Goal: Task Accomplishment & Management: Manage account settings

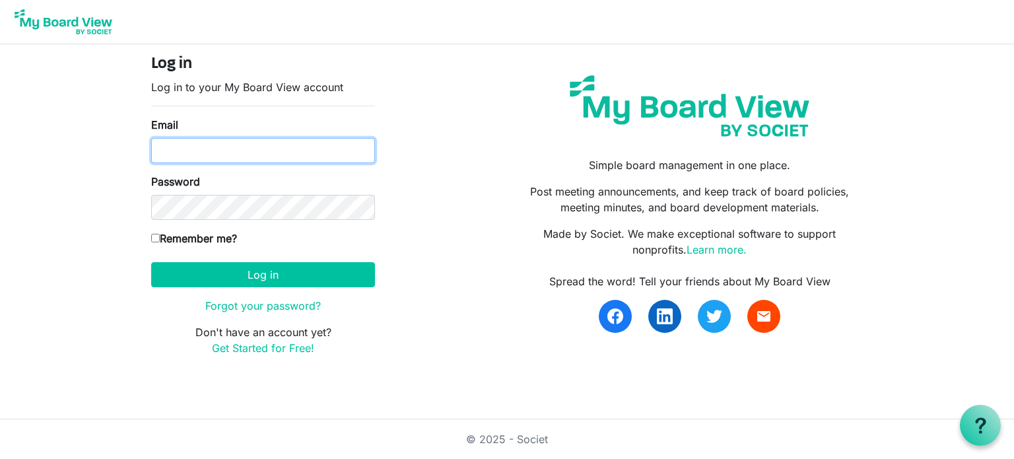
click at [260, 153] on input "Email" at bounding box center [263, 150] width 224 height 25
drag, startPoint x: 333, startPoint y: 147, endPoint x: 180, endPoint y: 147, distance: 153.2
click at [180, 147] on input "[EMAIL_ADDRESS][DOMAIN_NAME]" at bounding box center [263, 150] width 224 height 25
type input "[PERSON_NAME][EMAIL_ADDRESS][DOMAIN_NAME]"
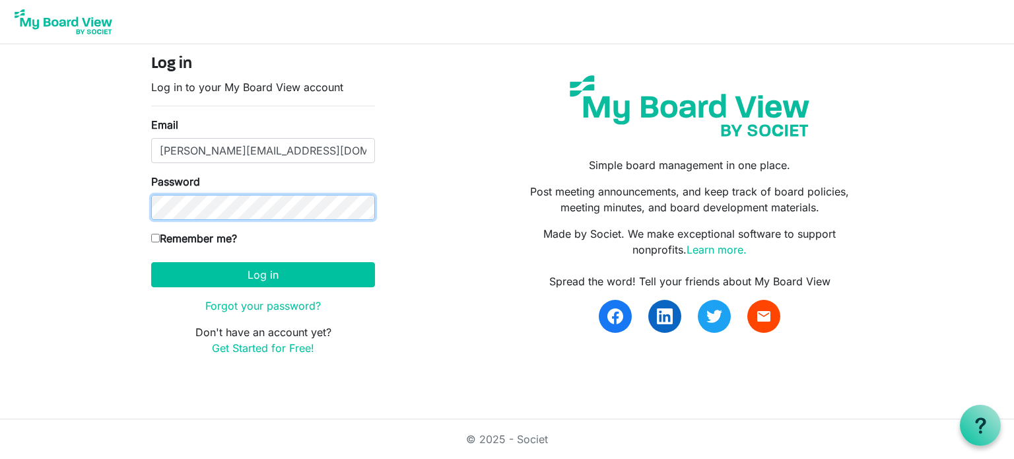
click at [151, 262] on button "Log in" at bounding box center [263, 274] width 224 height 25
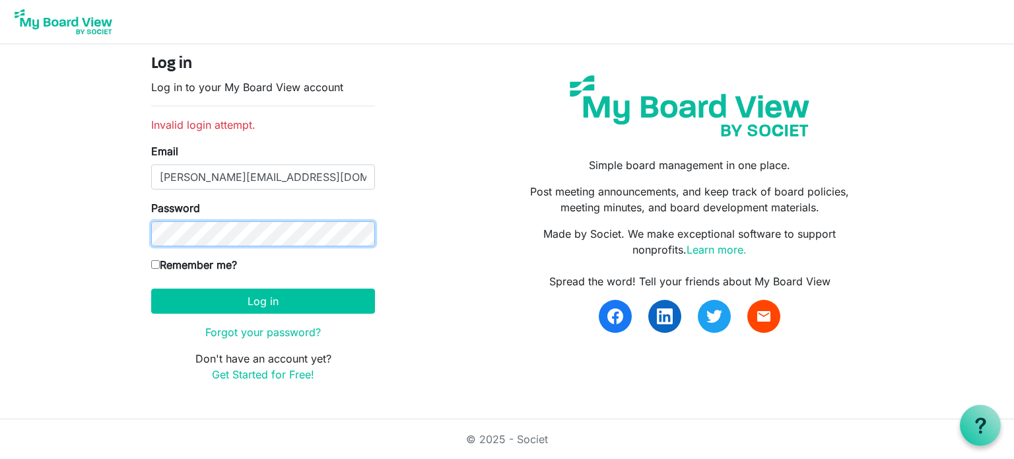
click at [151, 289] on button "Log in" at bounding box center [263, 301] width 224 height 25
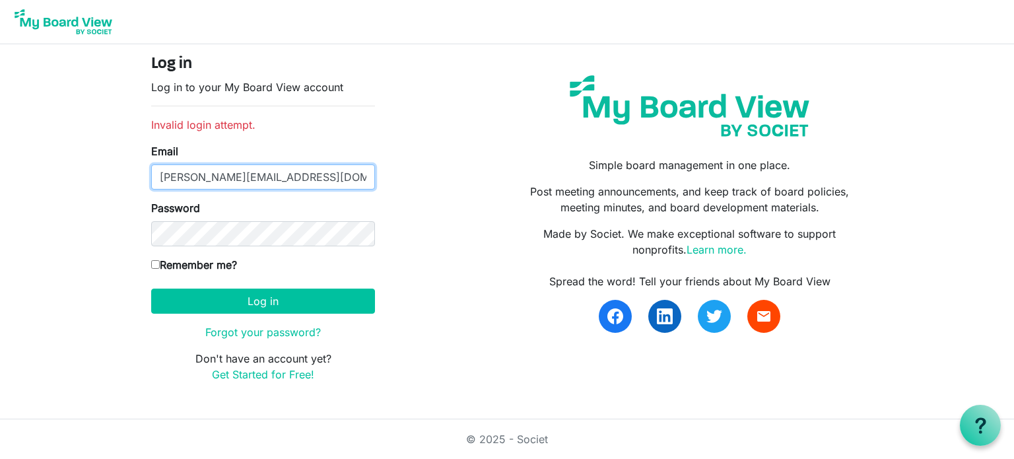
click at [181, 174] on input "[PERSON_NAME][EMAIL_ADDRESS][DOMAIN_NAME]" at bounding box center [263, 176] width 224 height 25
type input "toninye@keystagecic.co.uk"
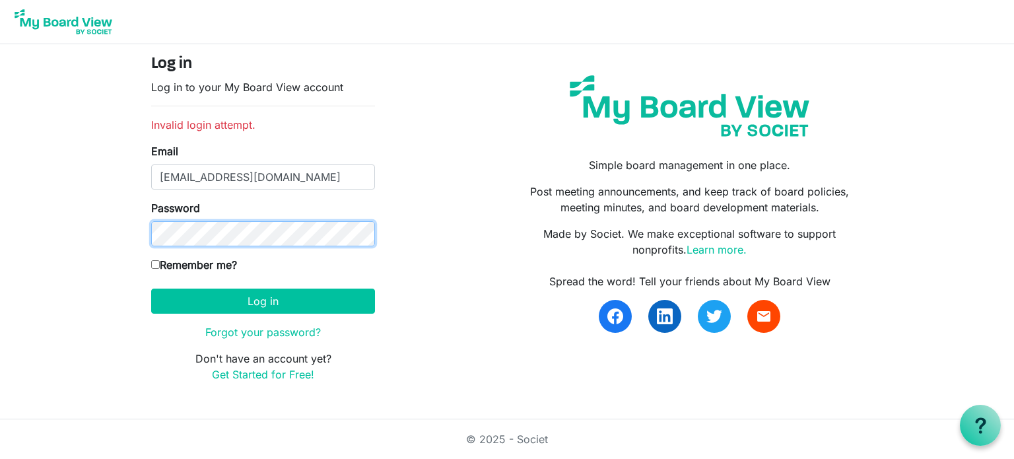
click at [151, 289] on button "Log in" at bounding box center [263, 301] width 224 height 25
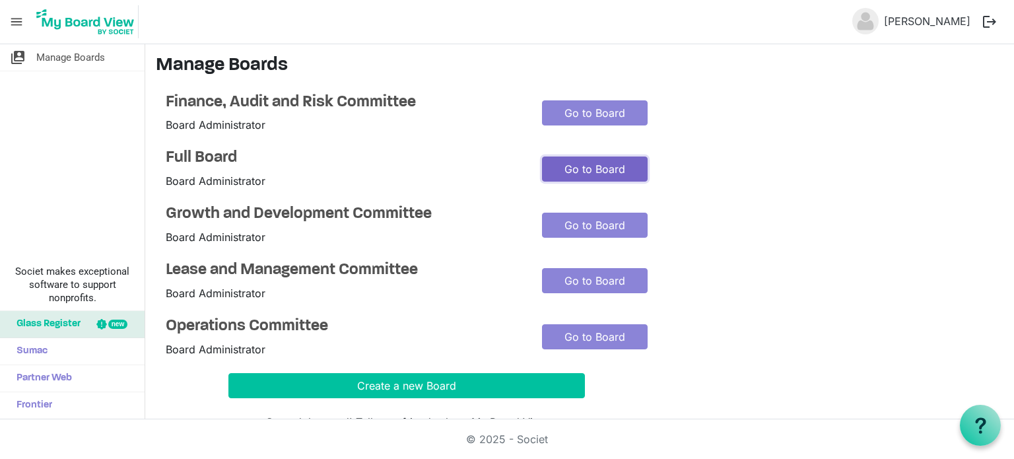
click at [595, 166] on link "Go to Board" at bounding box center [595, 169] width 106 height 25
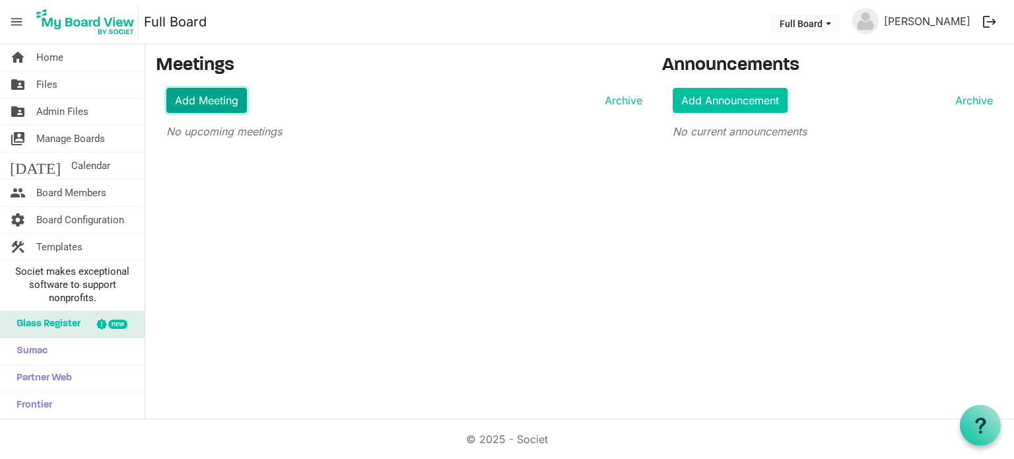
click at [229, 94] on link "Add Meeting" at bounding box center [206, 100] width 81 height 25
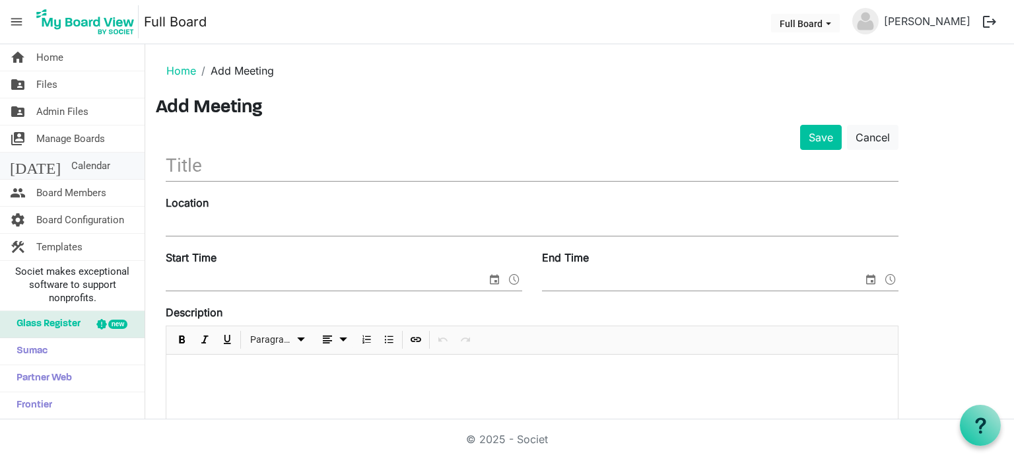
click at [34, 170] on link "today Calendar" at bounding box center [72, 166] width 145 height 26
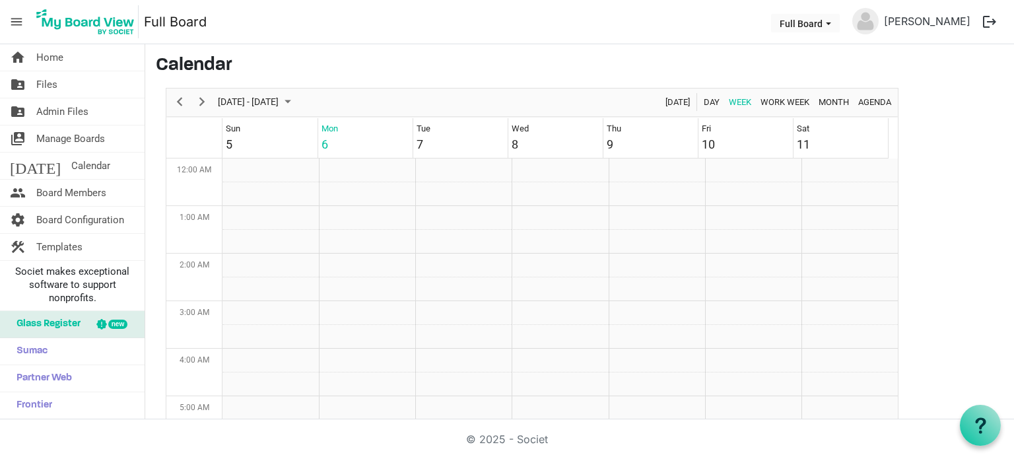
scroll to position [428, 0]
click at [88, 141] on span "Manage Boards" at bounding box center [70, 138] width 69 height 26
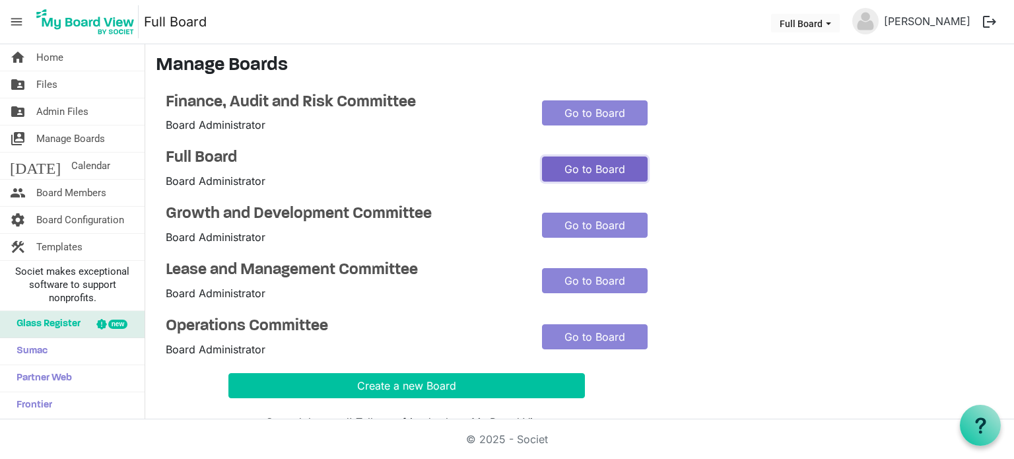
click at [584, 176] on link "Go to Board" at bounding box center [595, 169] width 106 height 25
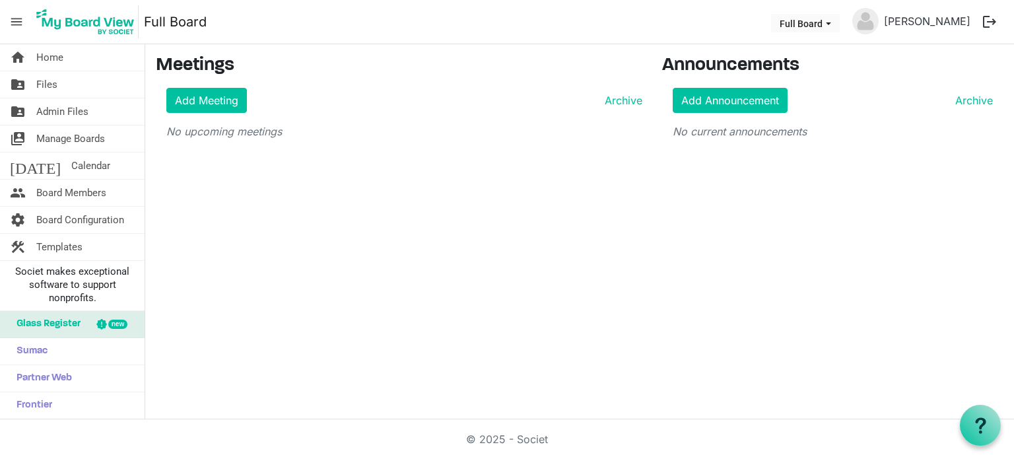
click at [232, 112] on div "Add Meeting Archive No upcoming meetings" at bounding box center [399, 114] width 487 height 52
click at [229, 98] on link "Add Meeting" at bounding box center [206, 100] width 81 height 25
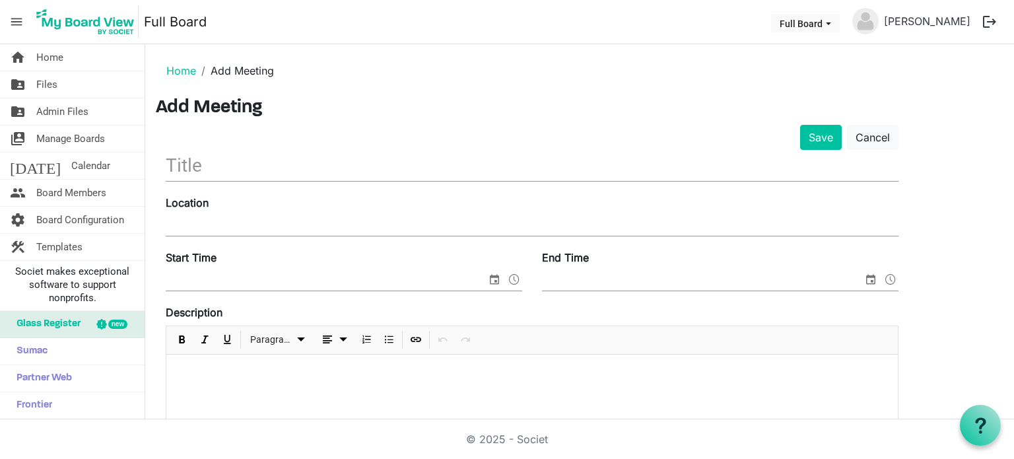
click at [203, 159] on input "text" at bounding box center [532, 165] width 733 height 31
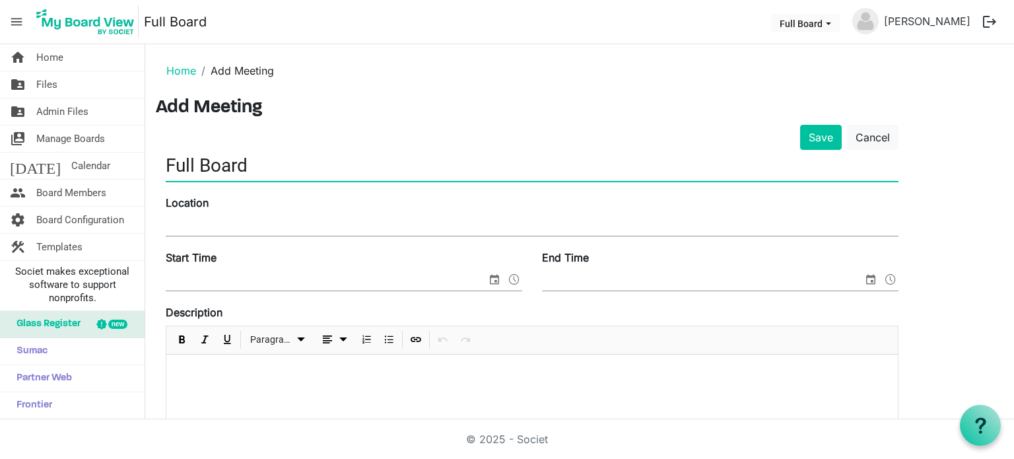
type input "Full Board"
click at [205, 223] on input "Location" at bounding box center [532, 226] width 733 height 20
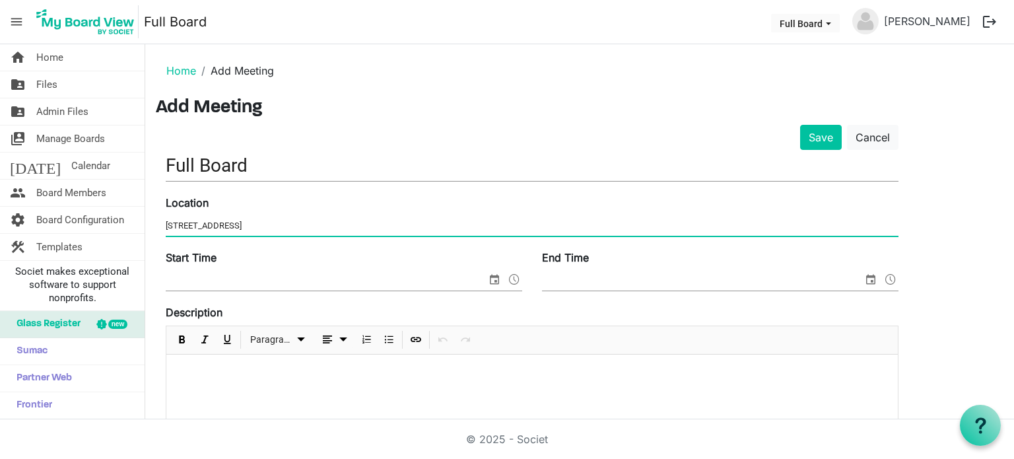
type input "29 Park Street West, Luton, LU1 3BE"
click at [238, 279] on input "Start Time" at bounding box center [326, 281] width 321 height 20
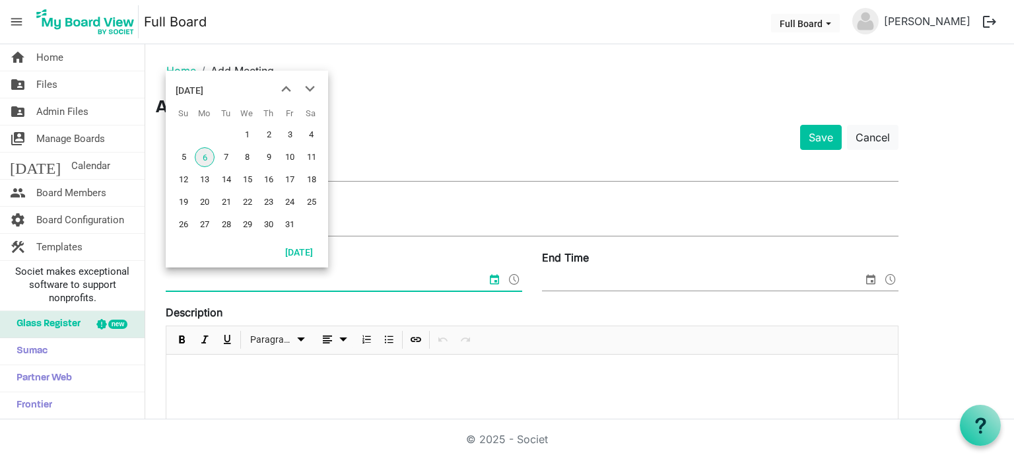
click at [209, 153] on span "6" at bounding box center [205, 157] width 20 height 20
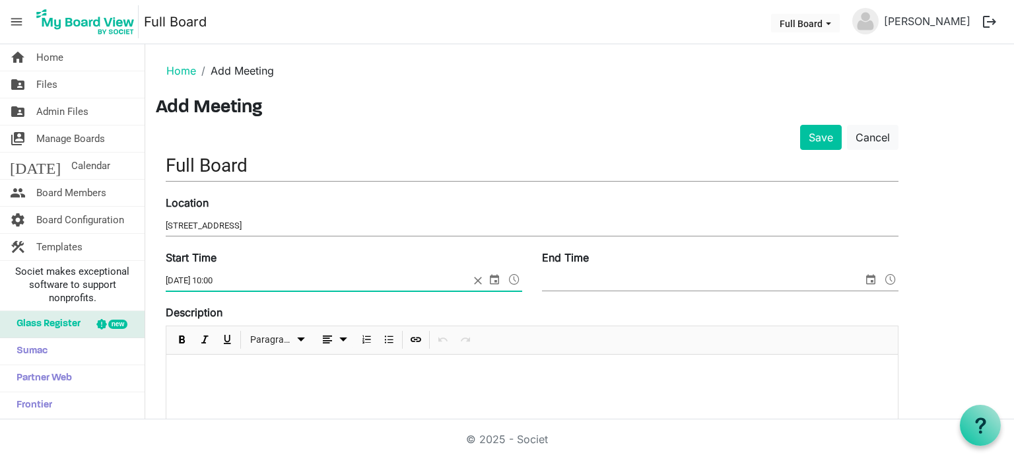
type input "06/10/2025 10:00"
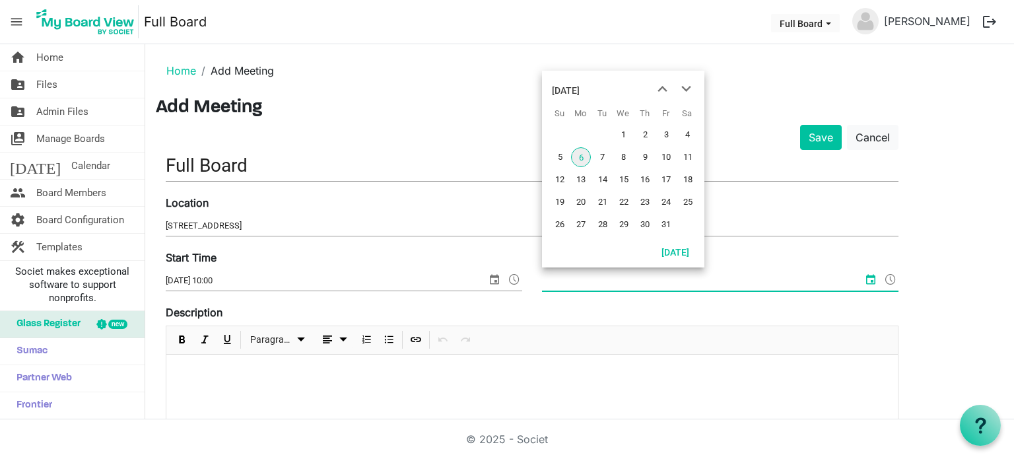
click at [578, 156] on span "6" at bounding box center [581, 157] width 20 height 20
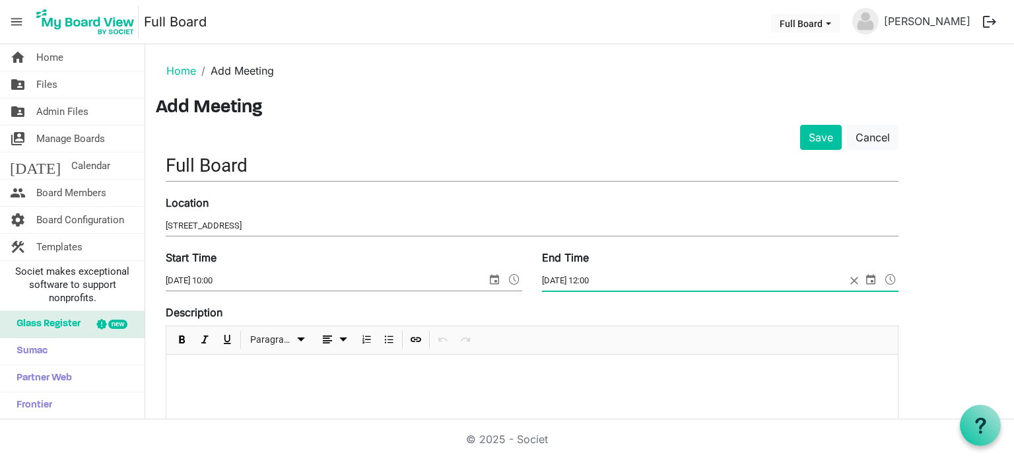
click at [439, 372] on p at bounding box center [532, 372] width 711 height 14
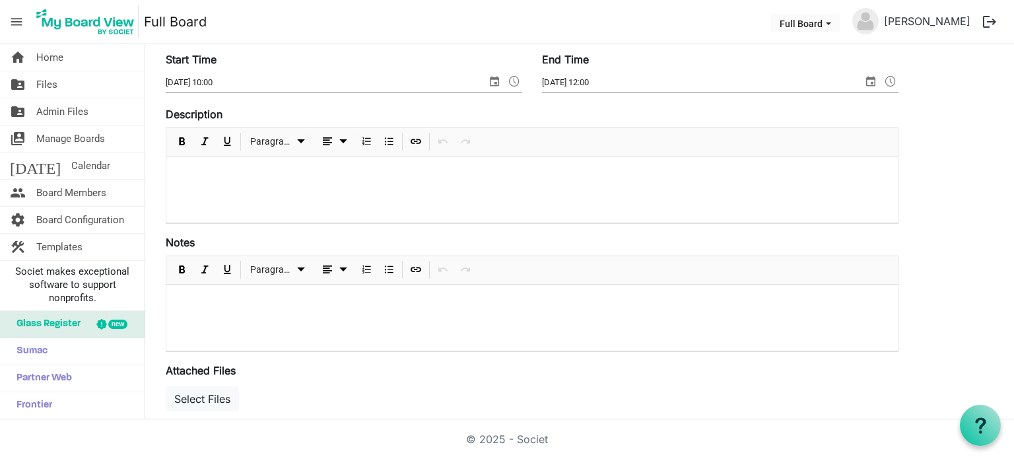
scroll to position [195, 0]
click at [619, 79] on input "06/10/2025 12:00" at bounding box center [702, 85] width 321 height 20
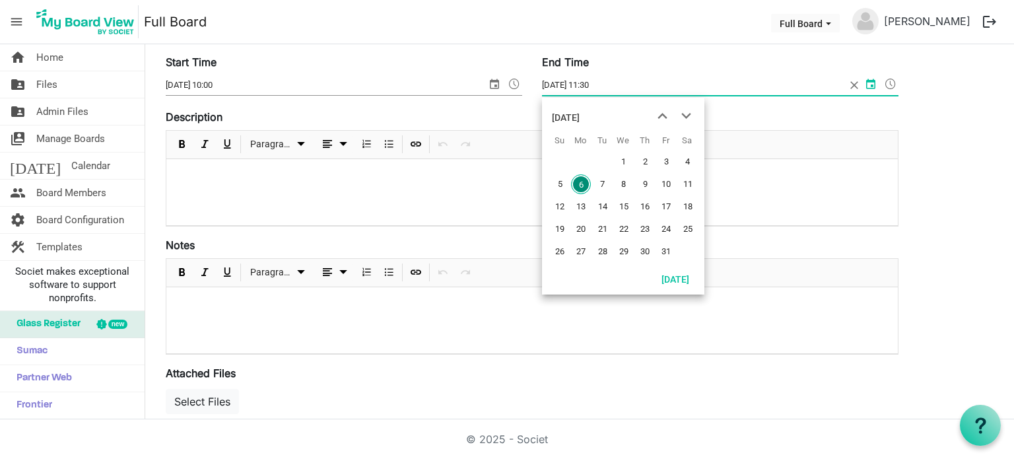
type input "[DATE] 11:30"
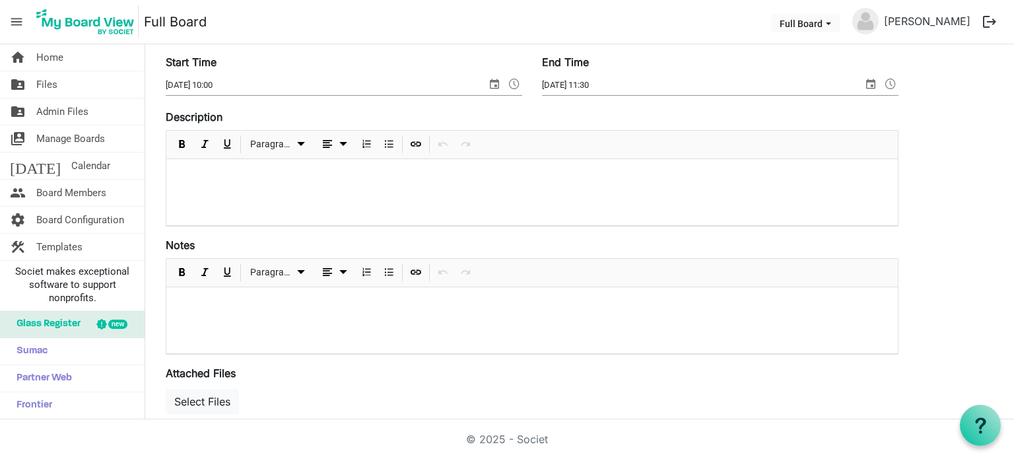
click at [458, 310] on div at bounding box center [532, 320] width 732 height 66
click at [262, 318] on div at bounding box center [532, 320] width 732 height 66
click at [218, 398] on button "Select Files" at bounding box center [202, 401] width 73 height 25
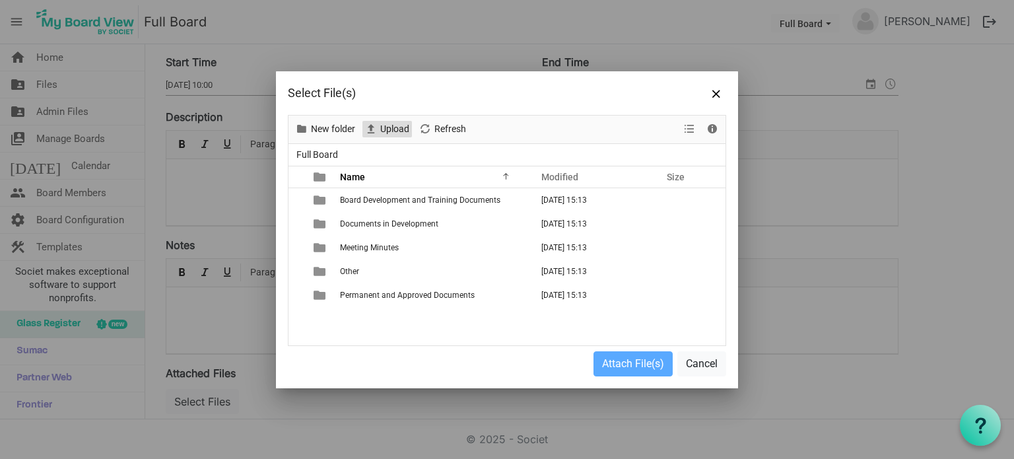
click at [392, 133] on span "Upload" at bounding box center [395, 129] width 32 height 17
click at [394, 129] on span "Upload" at bounding box center [395, 129] width 32 height 17
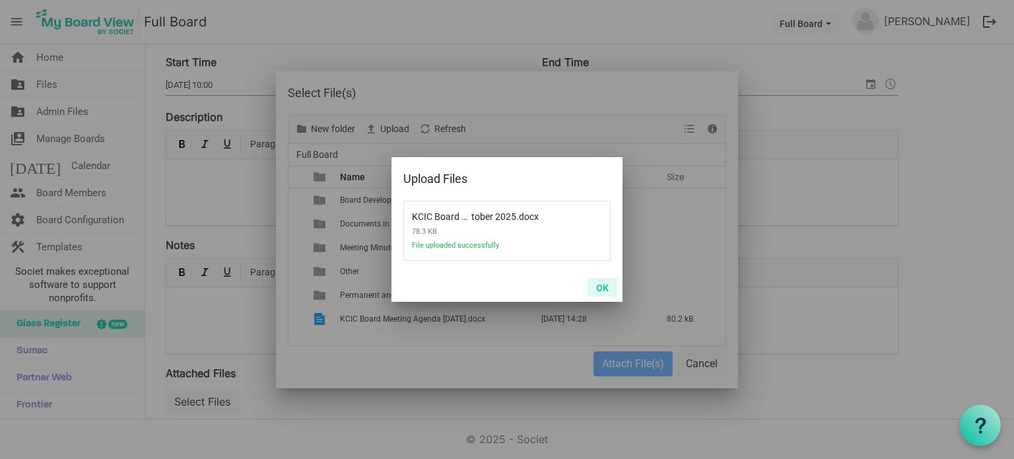
click at [601, 290] on button "OK" at bounding box center [603, 287] width 30 height 18
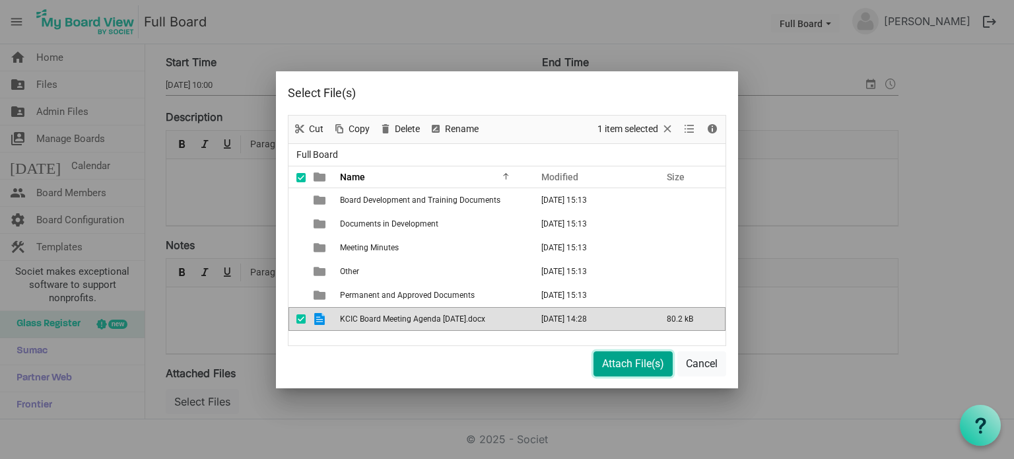
click at [645, 361] on button "Attach File(s)" at bounding box center [633, 363] width 79 height 25
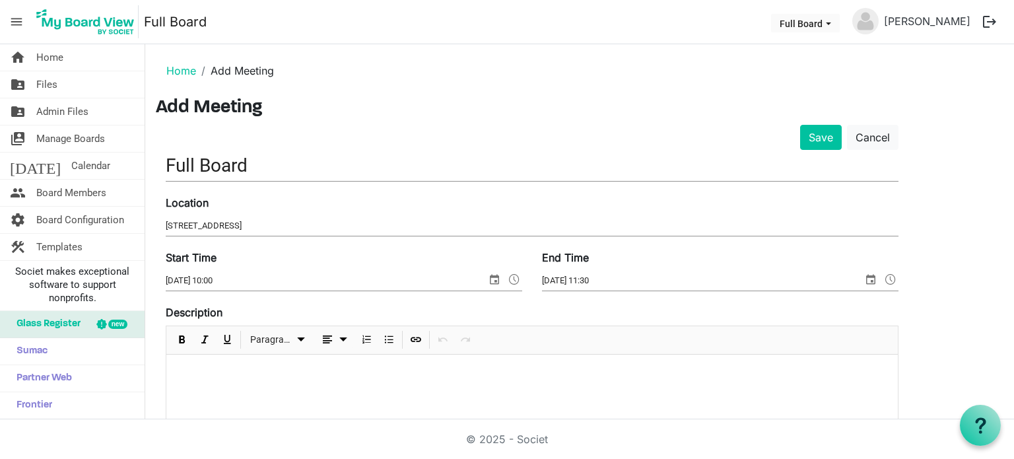
scroll to position [300, 0]
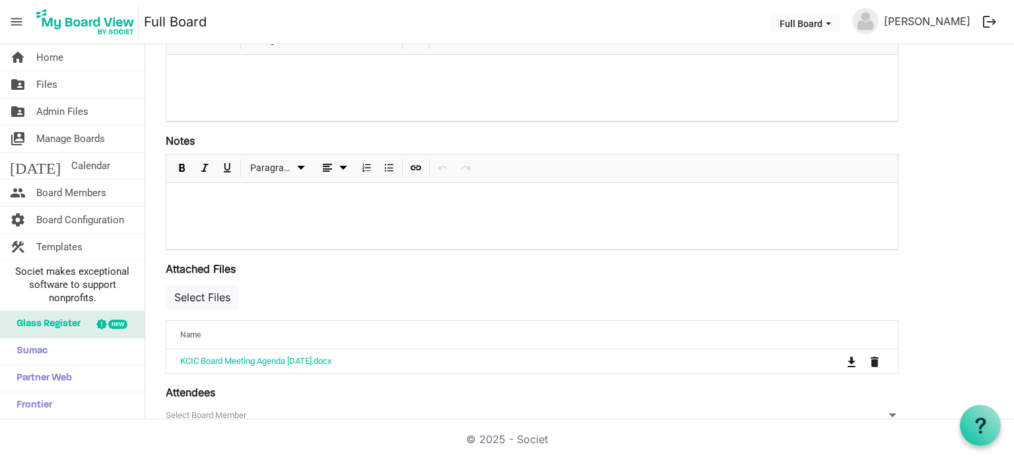
click at [299, 180] on div "Paragraph" at bounding box center [532, 169] width 732 height 28
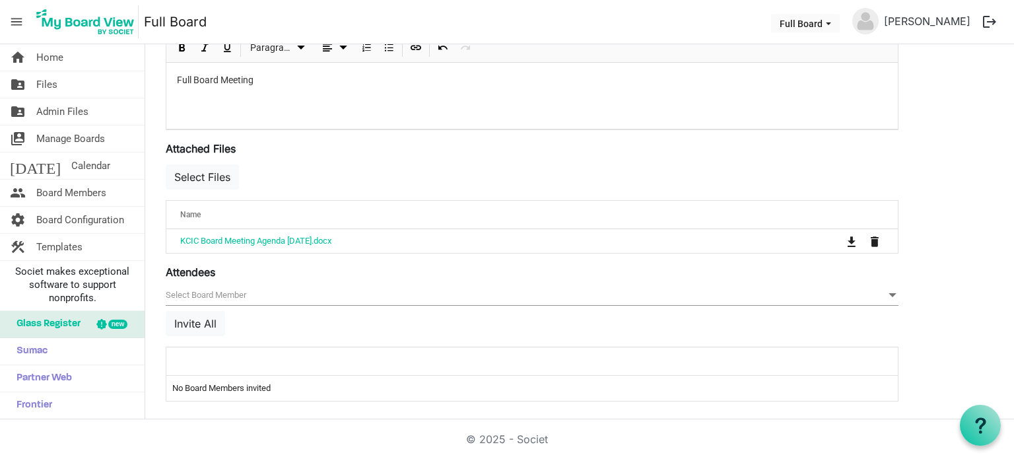
click at [380, 289] on span "null" at bounding box center [532, 295] width 733 height 20
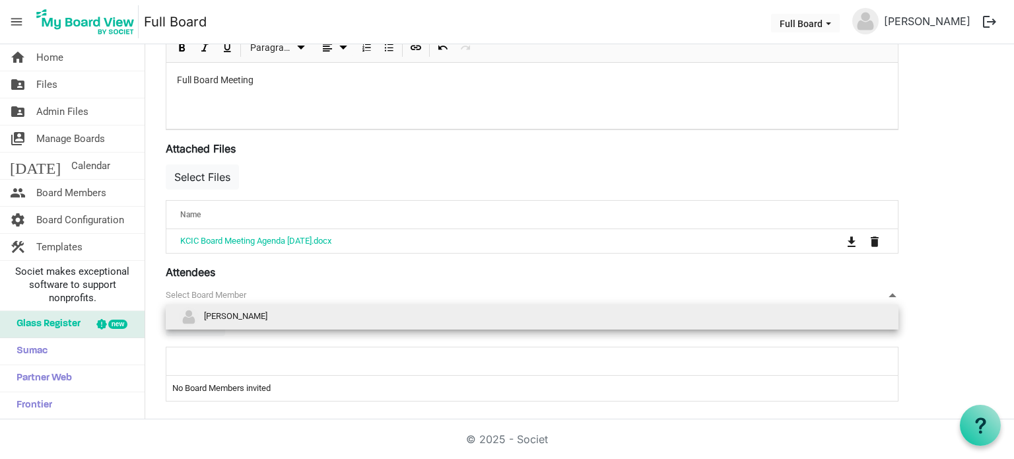
click at [322, 313] on li "[PERSON_NAME]" at bounding box center [532, 316] width 733 height 25
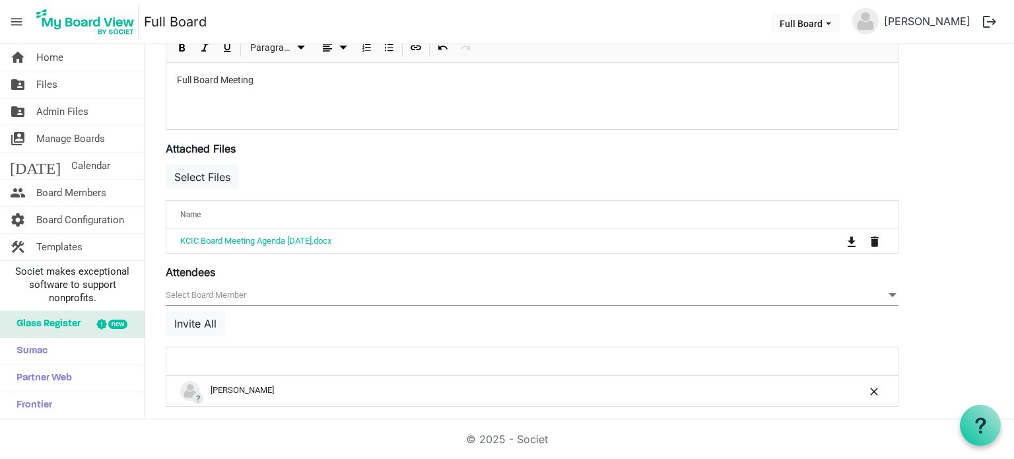
click at [311, 297] on span "null" at bounding box center [532, 295] width 733 height 20
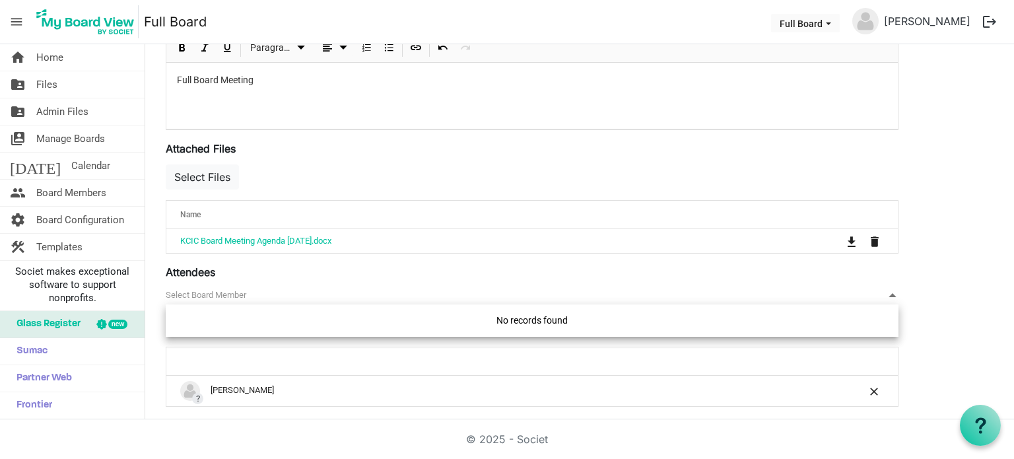
click at [947, 287] on div "Save Cancel Full Board Location 29 Park Street West, Luton, LU1 3BE Start Time …" at bounding box center [580, 61] width 848 height 713
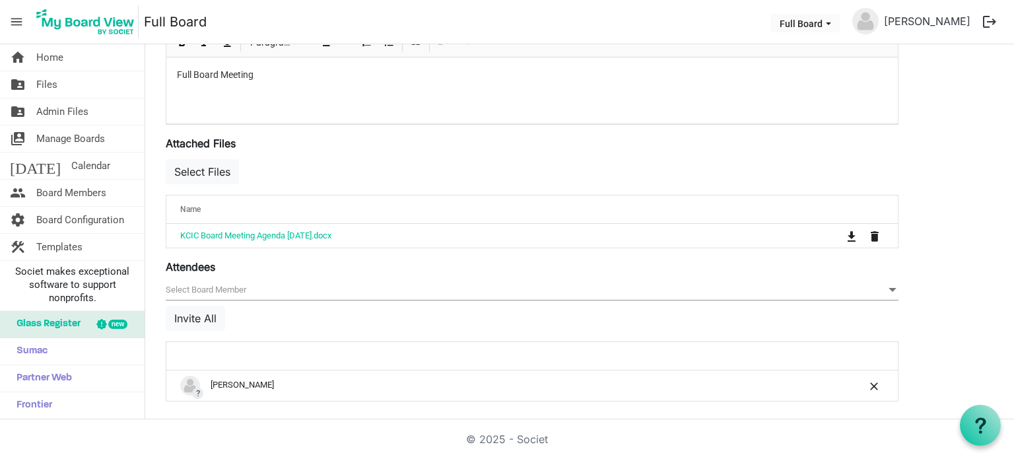
scroll to position [0, 0]
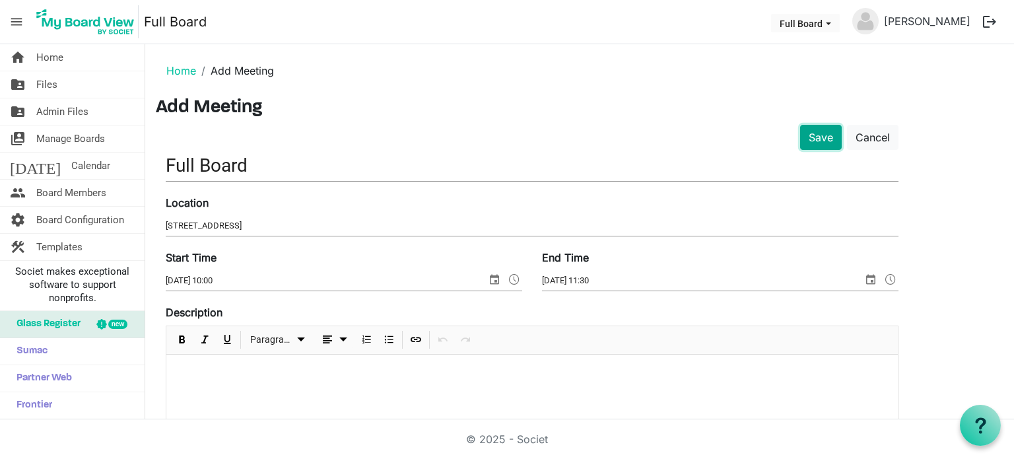
click at [838, 141] on button "Save" at bounding box center [821, 137] width 42 height 25
click at [818, 135] on button "Save" at bounding box center [821, 137] width 42 height 25
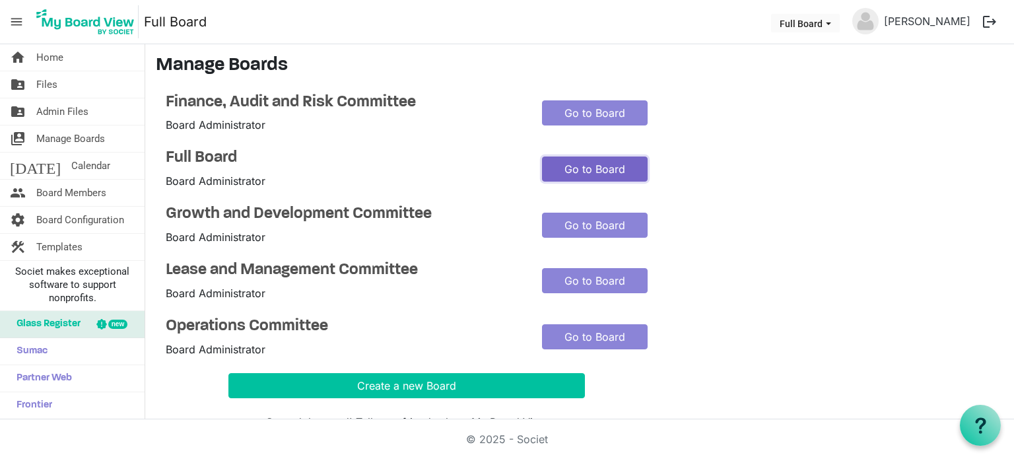
click at [591, 173] on link "Go to Board" at bounding box center [595, 169] width 106 height 25
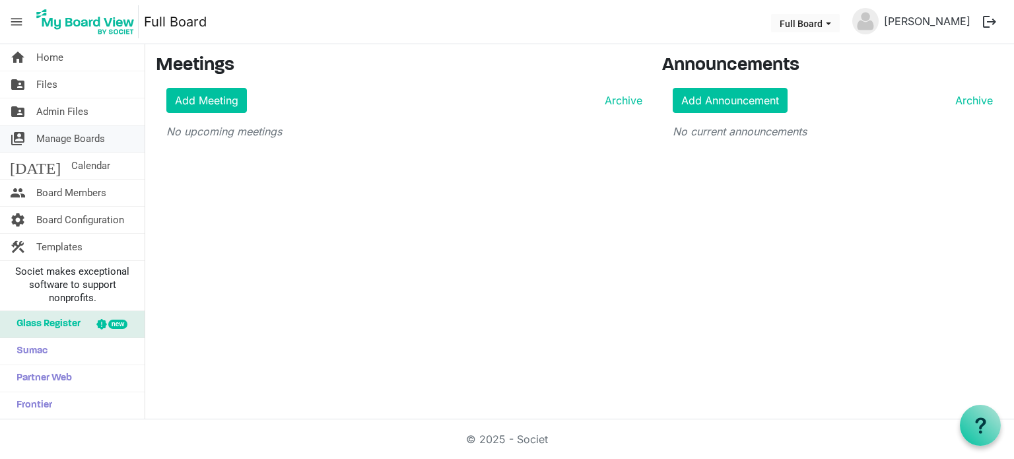
click at [43, 141] on span "Manage Boards" at bounding box center [70, 138] width 69 height 26
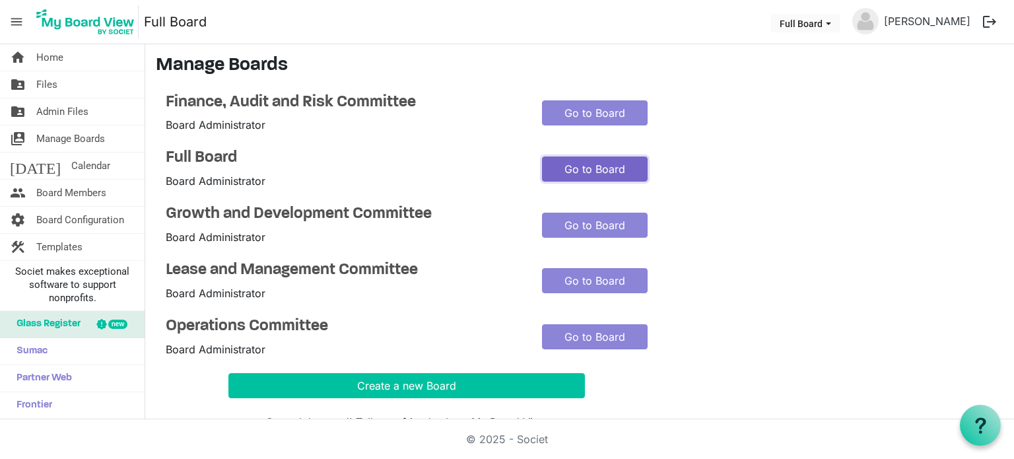
click at [597, 171] on link "Go to Board" at bounding box center [595, 169] width 106 height 25
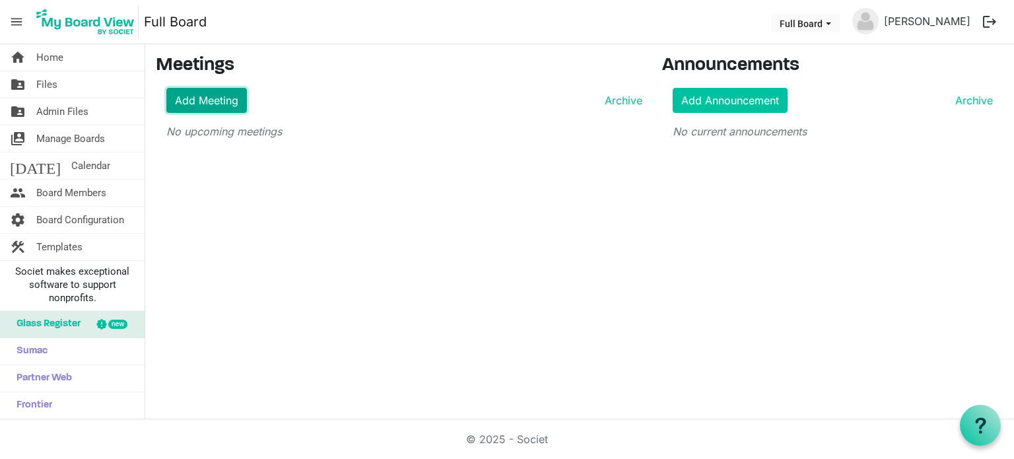
click at [222, 98] on link "Add Meeting" at bounding box center [206, 100] width 81 height 25
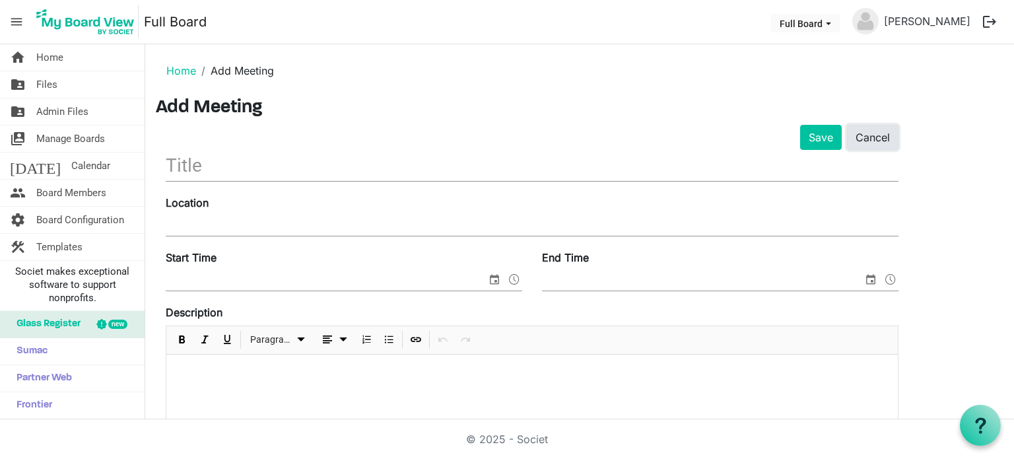
click at [872, 133] on link "Cancel" at bounding box center [873, 137] width 52 height 25
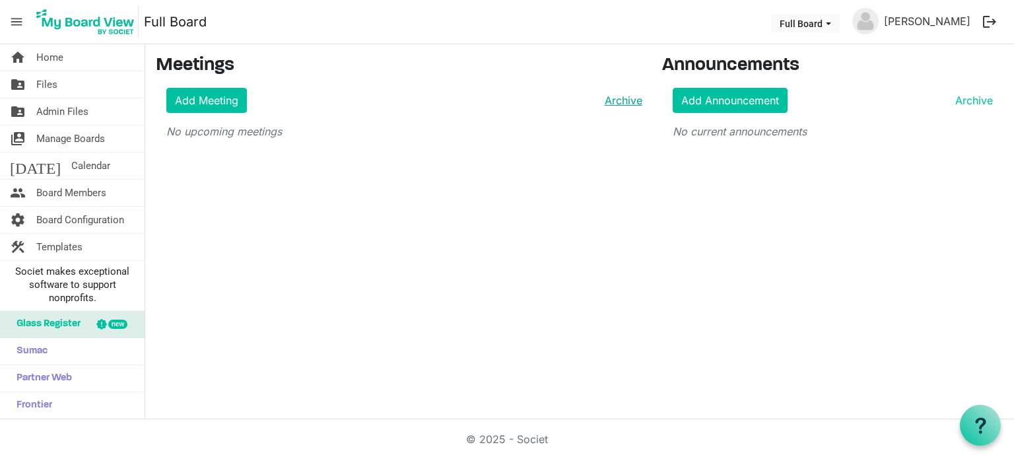
click at [620, 101] on link "Archive" at bounding box center [621, 100] width 43 height 16
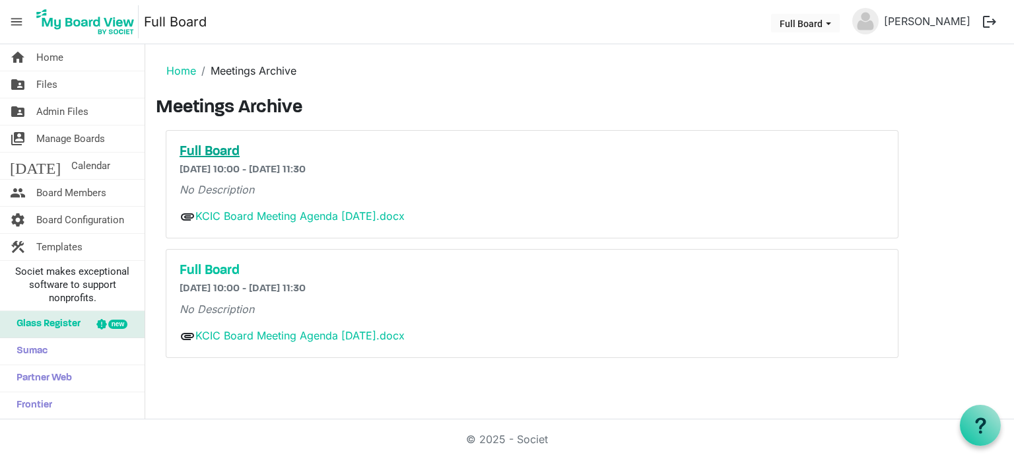
click at [223, 146] on h5 "Full Board" at bounding box center [532, 152] width 705 height 16
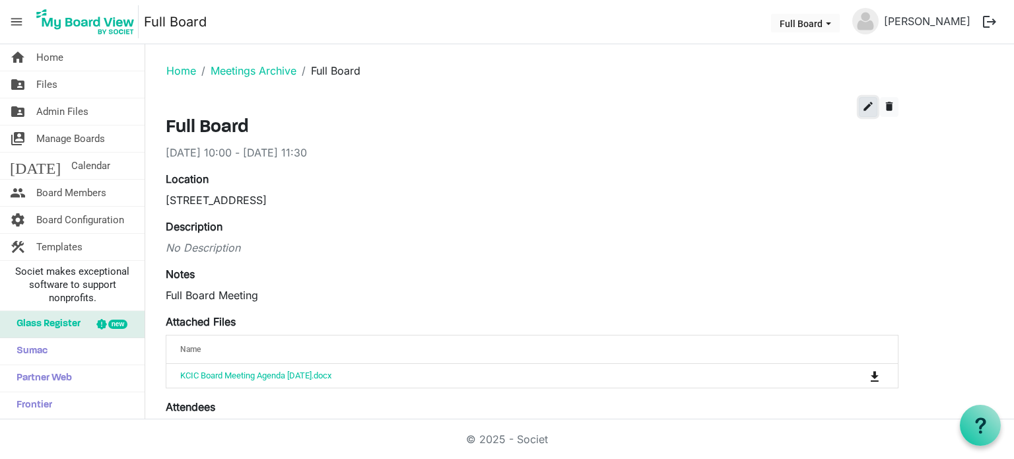
click at [866, 108] on span "edit" at bounding box center [869, 106] width 12 height 12
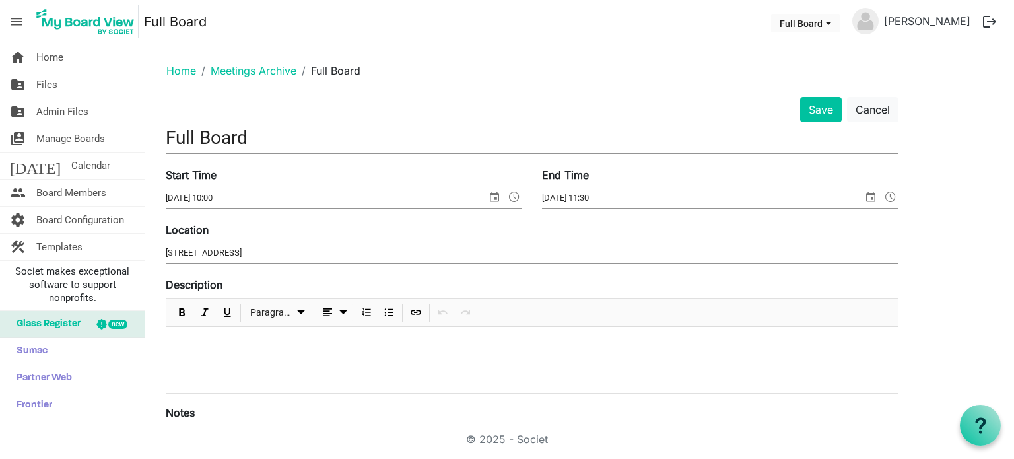
click at [172, 195] on input "[DATE] 10:00" at bounding box center [326, 198] width 321 height 20
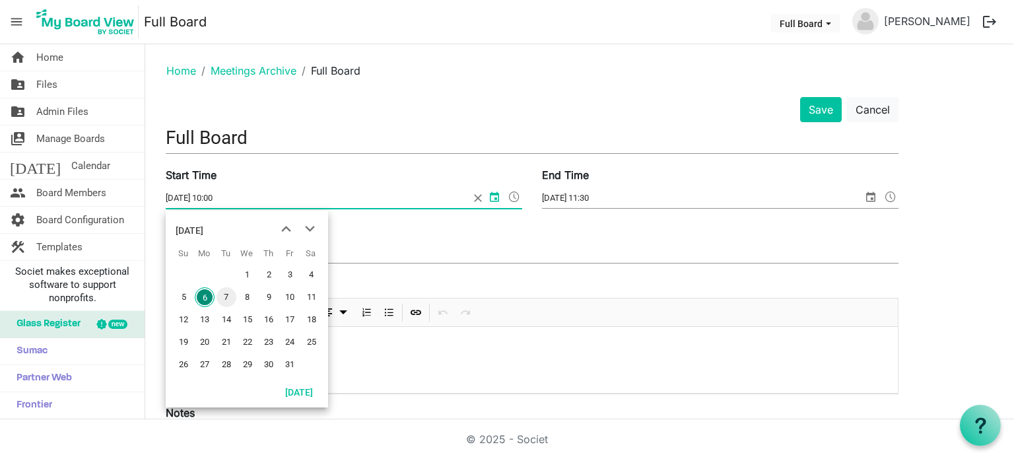
click at [225, 293] on span "7" at bounding box center [227, 297] width 20 height 20
type input "[DATE] 10:00"
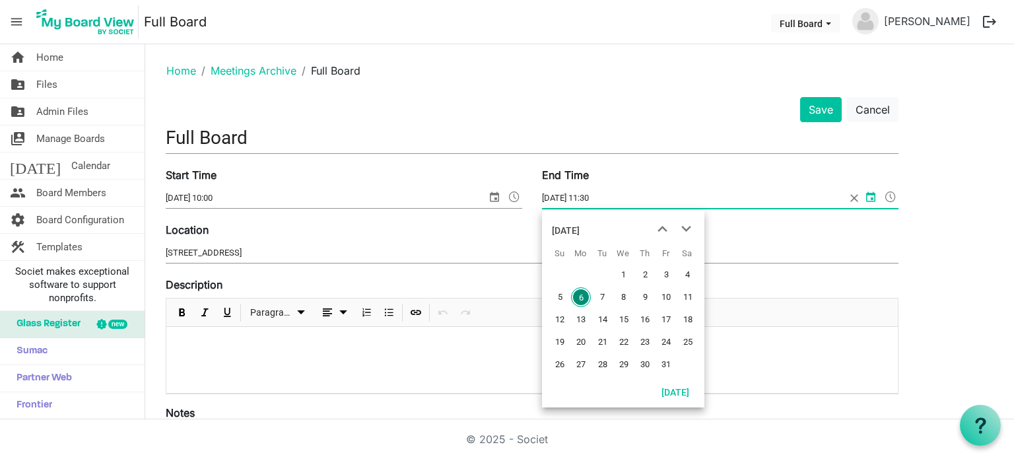
click at [549, 194] on input "[DATE] 11:30" at bounding box center [694, 198] width 304 height 20
click at [602, 305] on span "7" at bounding box center [603, 297] width 20 height 20
type input "[DATE] 11:30"
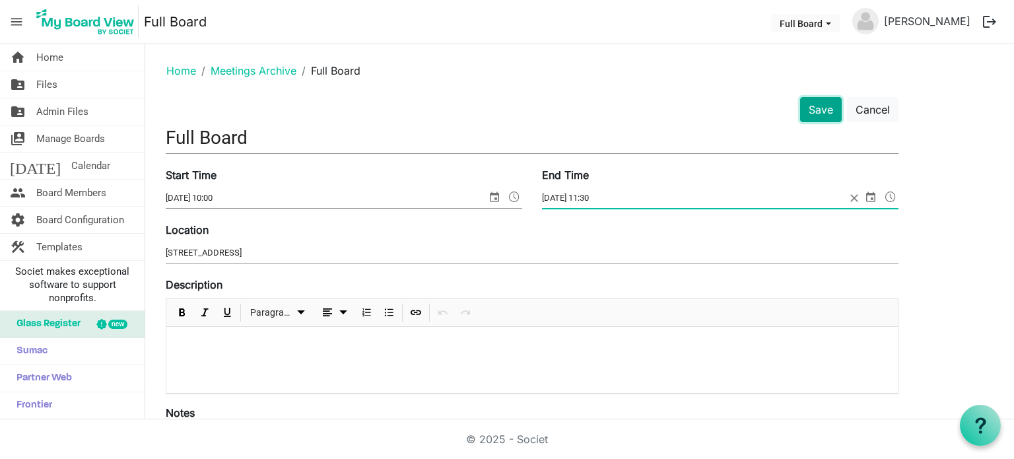
click at [814, 99] on button "Save" at bounding box center [821, 109] width 42 height 25
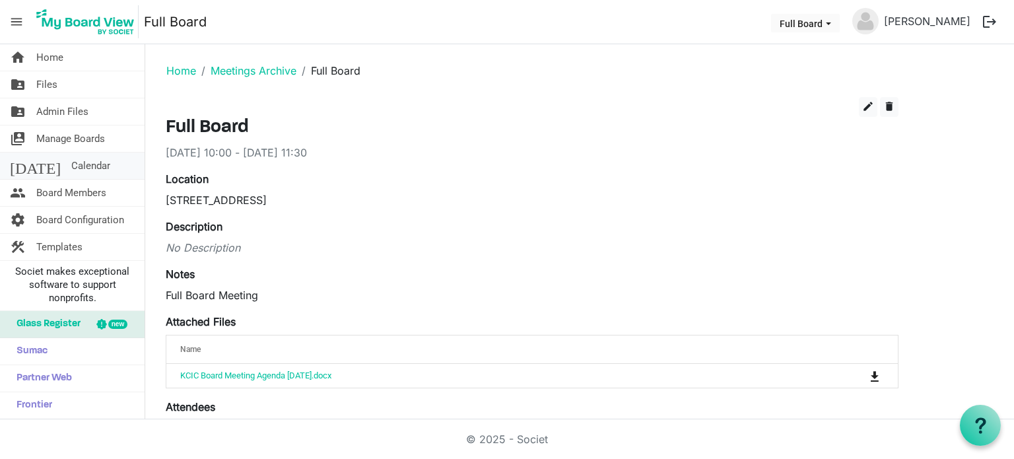
click at [71, 170] on span "Calendar" at bounding box center [90, 166] width 39 height 26
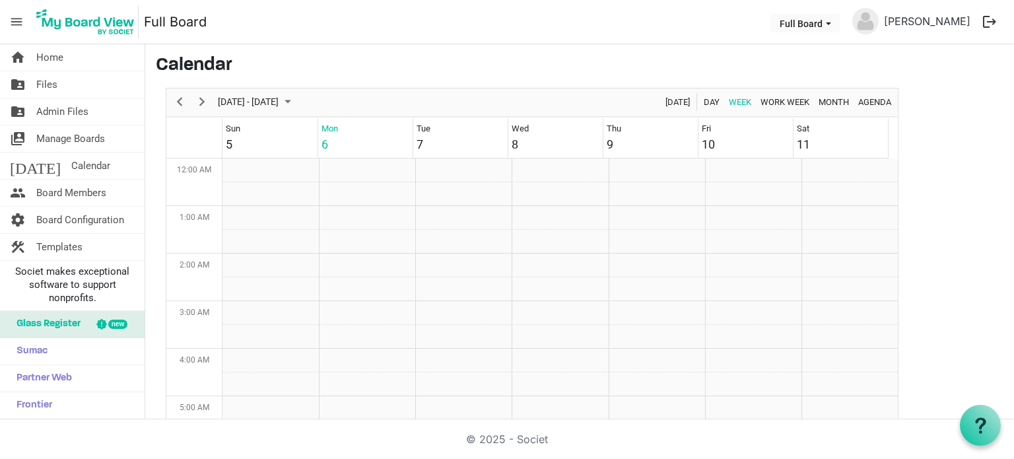
scroll to position [428, 0]
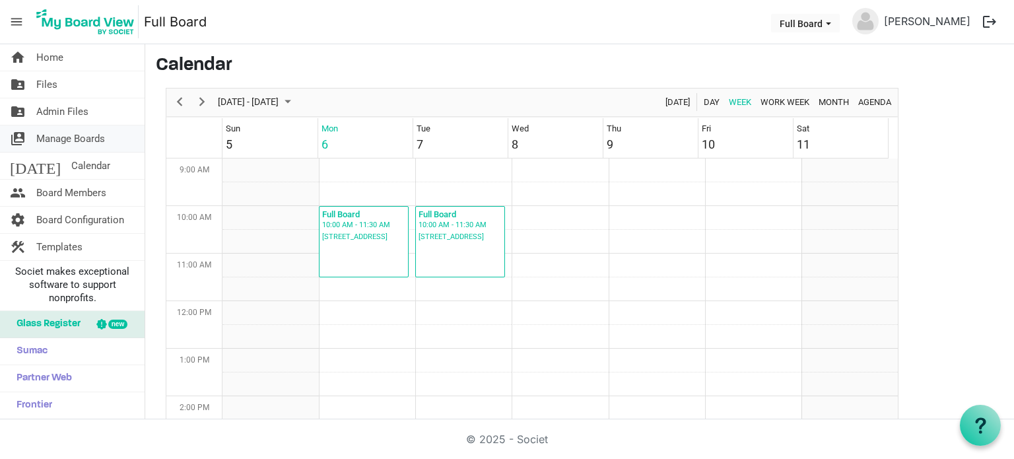
click at [77, 137] on span "Manage Boards" at bounding box center [70, 138] width 69 height 26
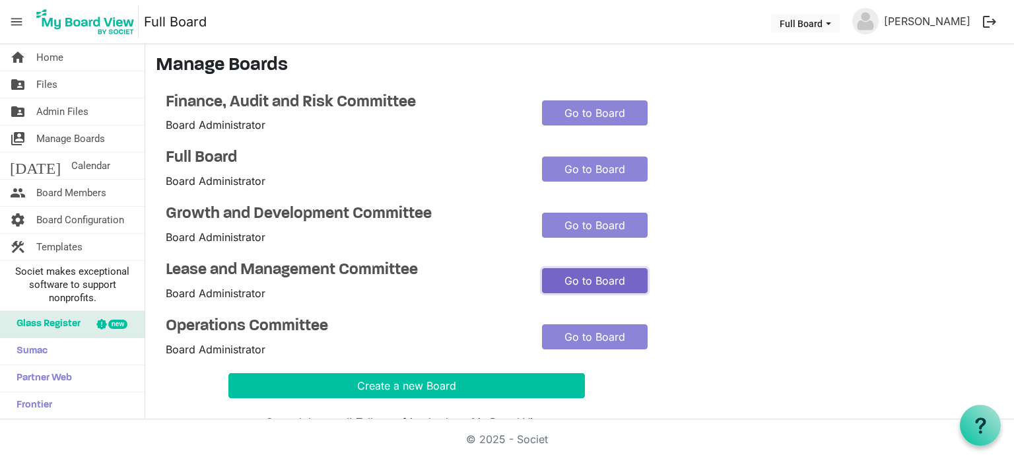
click at [569, 283] on link "Go to Board" at bounding box center [595, 280] width 106 height 25
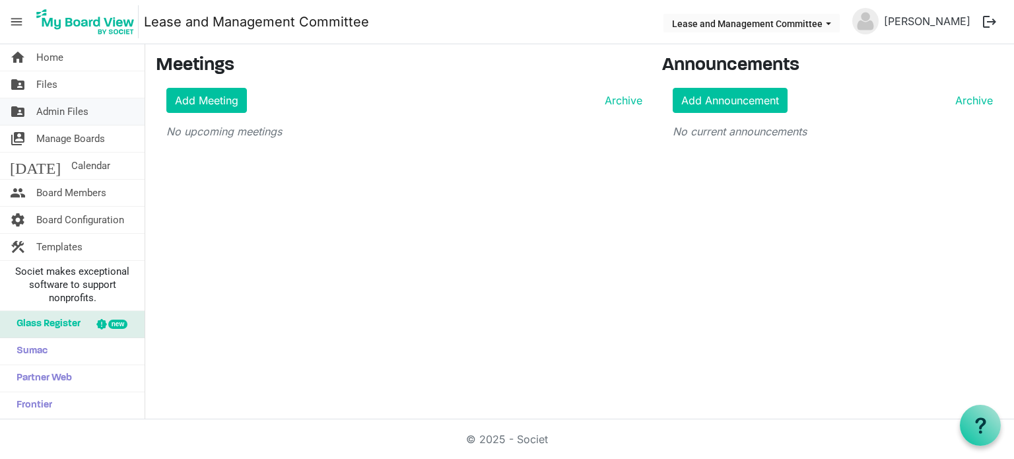
click at [52, 110] on span "Admin Files" at bounding box center [62, 111] width 52 height 26
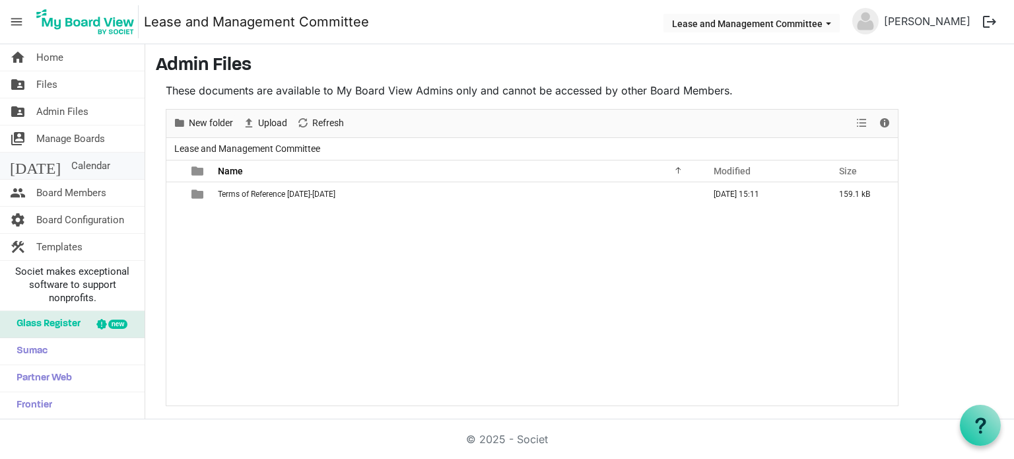
click at [75, 154] on span "Calendar" at bounding box center [90, 166] width 39 height 26
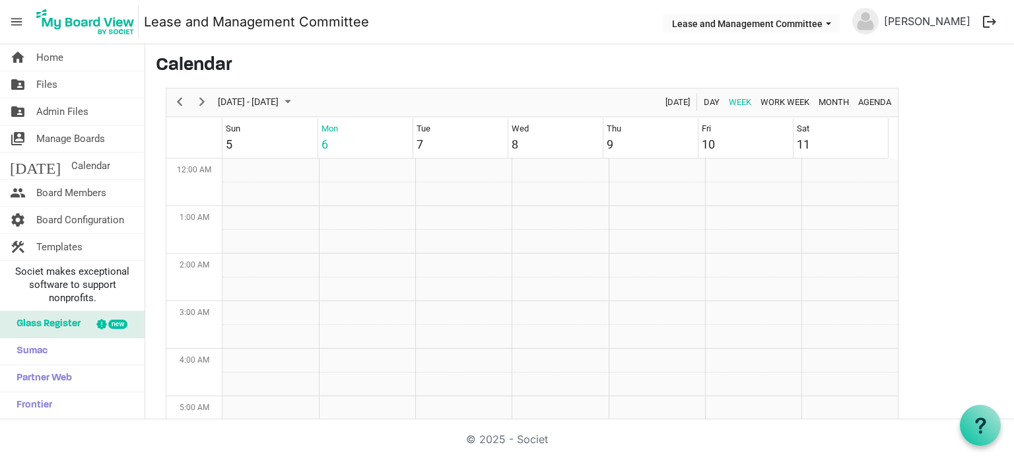
scroll to position [428, 0]
click at [44, 192] on span "Board Members" at bounding box center [71, 193] width 70 height 26
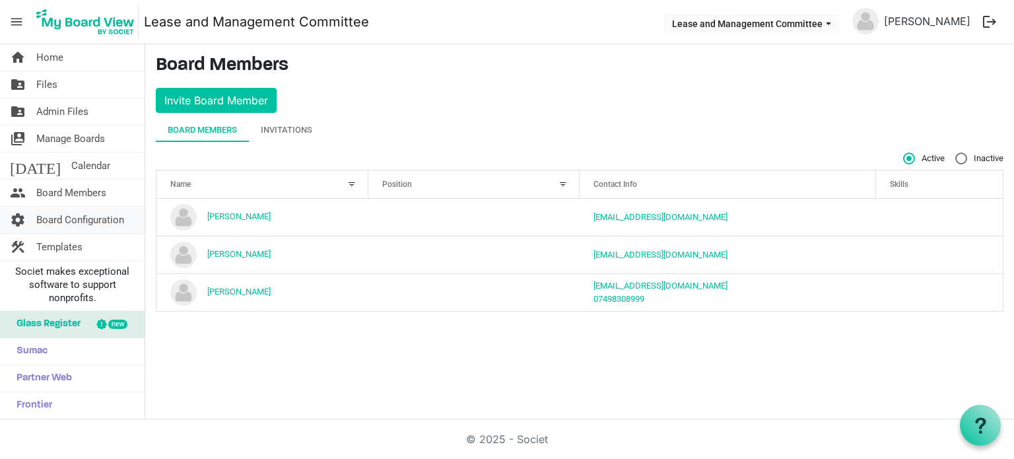
click at [71, 218] on span "Board Configuration" at bounding box center [80, 220] width 88 height 26
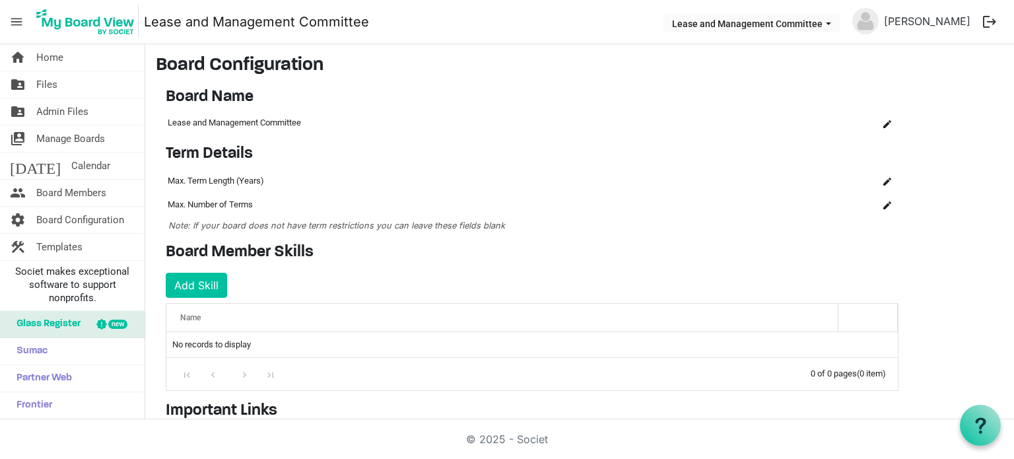
scroll to position [180, 0]
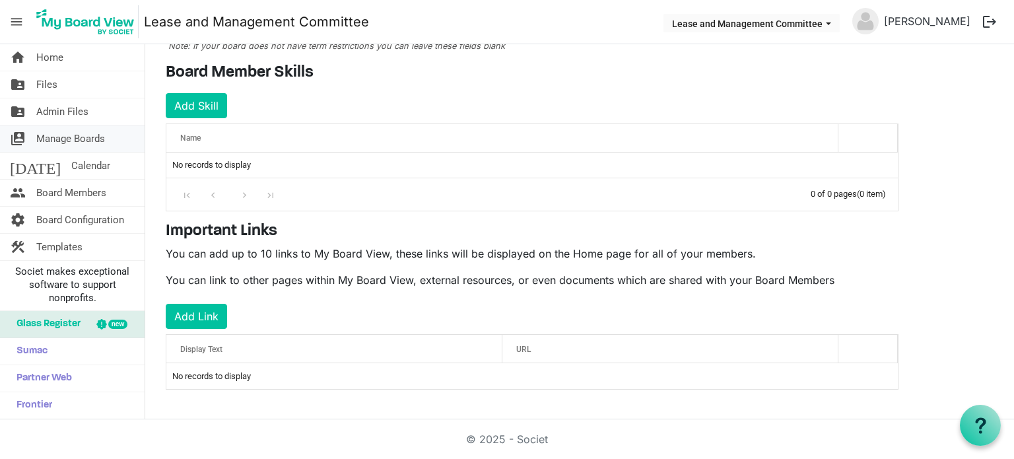
click at [64, 133] on span "Manage Boards" at bounding box center [70, 138] width 69 height 26
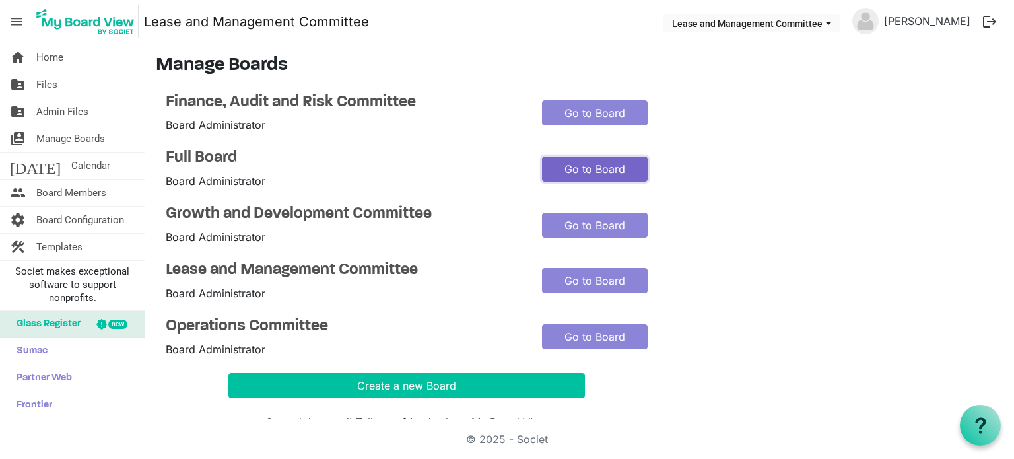
click at [589, 169] on link "Go to Board" at bounding box center [595, 169] width 106 height 25
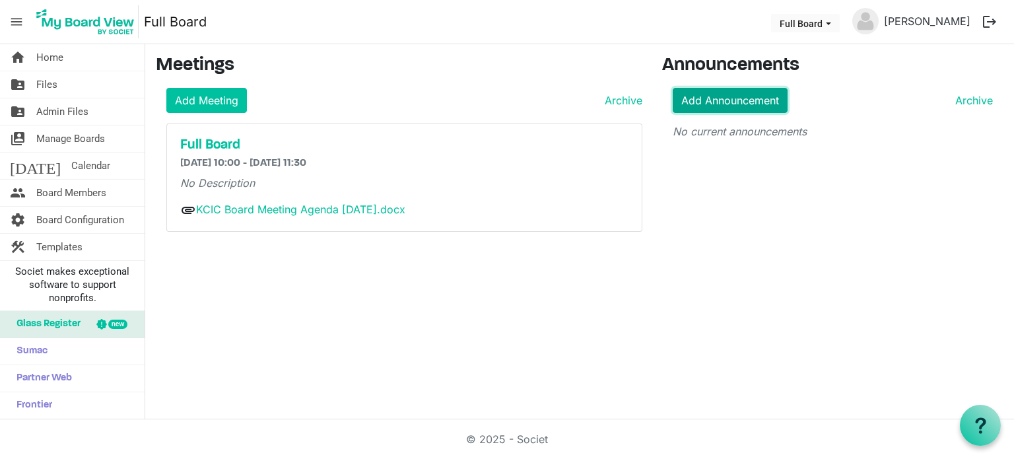
click at [771, 100] on link "Add Announcement" at bounding box center [730, 100] width 115 height 25
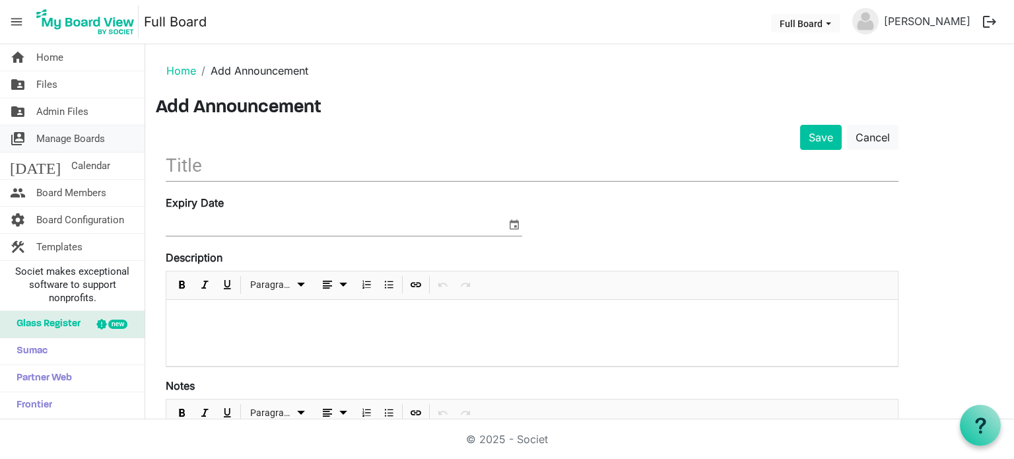
click at [66, 133] on span "Manage Boards" at bounding box center [70, 138] width 69 height 26
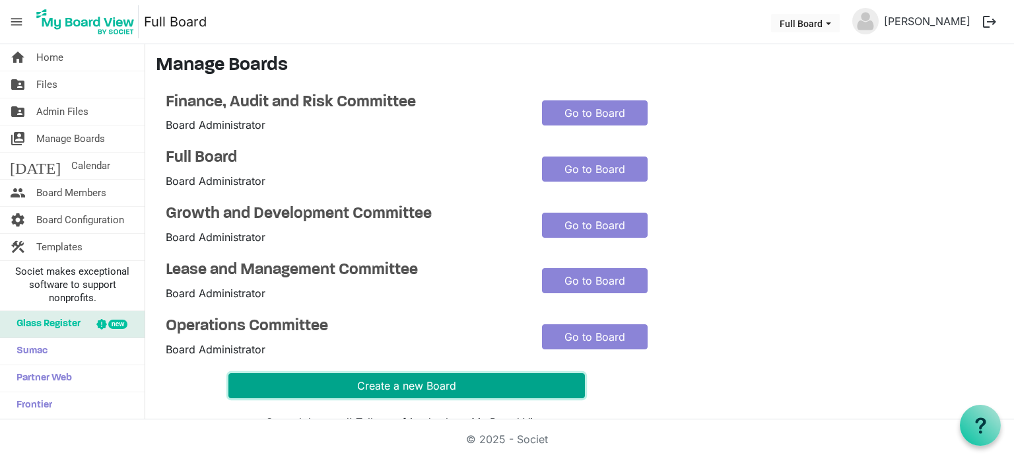
click at [320, 385] on button "Create a new Board" at bounding box center [407, 385] width 357 height 25
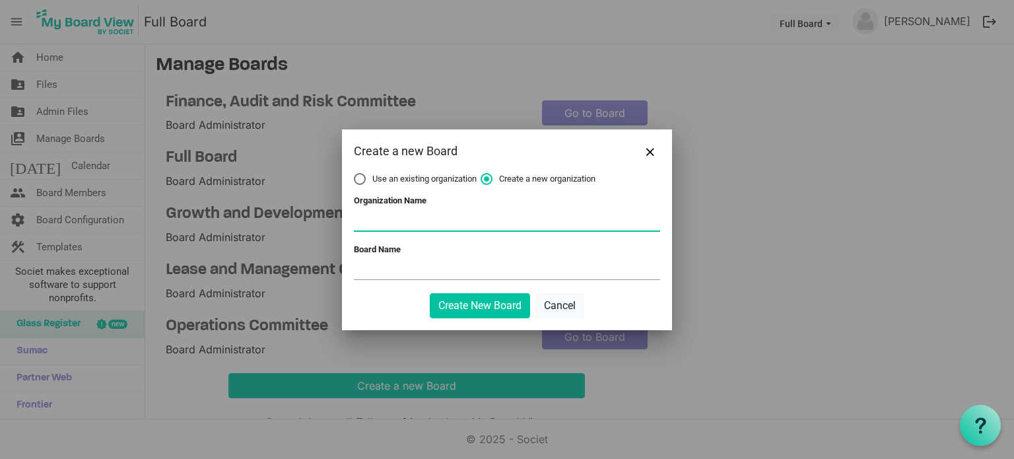
click at [421, 217] on input "Organization Name" at bounding box center [507, 221] width 306 height 20
type input "LHP"
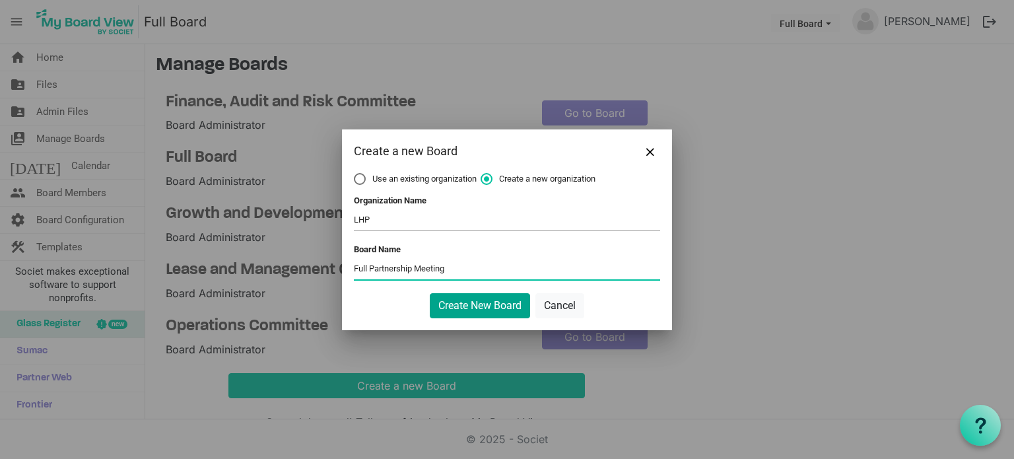
type input "Full Partnership Meeting"
click at [478, 301] on button "Create New Board" at bounding box center [480, 305] width 100 height 25
click at [487, 295] on button "Create New Board" at bounding box center [480, 305] width 100 height 25
